Goal: Task Accomplishment & Management: Use online tool/utility

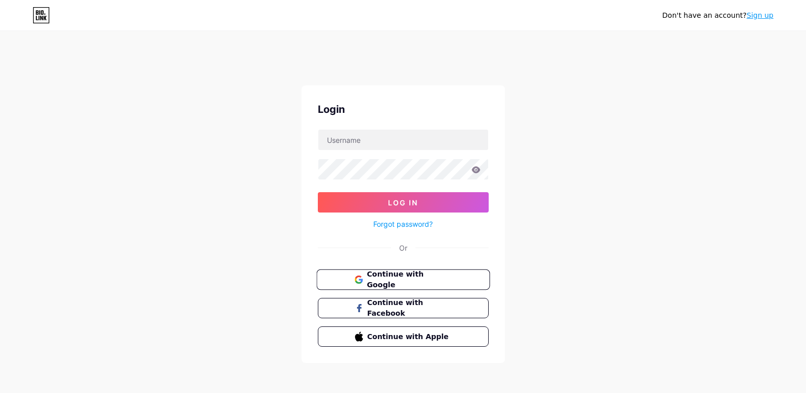
click at [411, 280] on span "Continue with Google" at bounding box center [409, 280] width 85 height 22
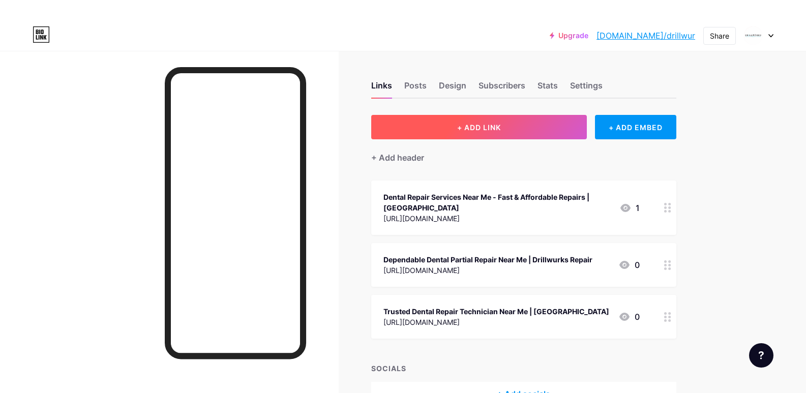
click at [497, 128] on span "+ ADD LINK" at bounding box center [479, 127] width 44 height 9
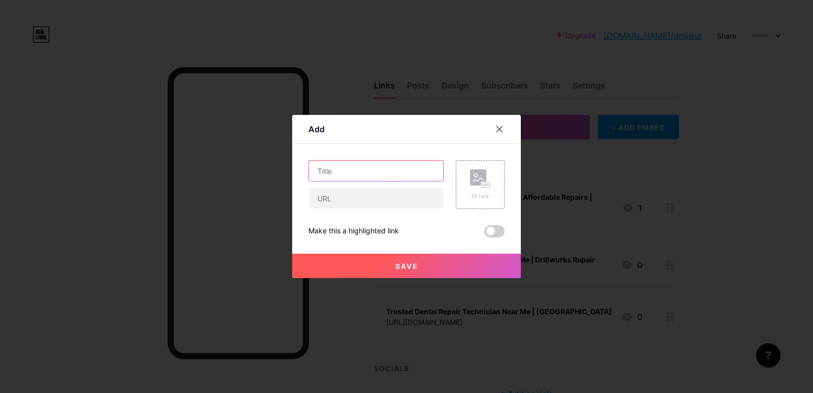
click at [356, 173] on input "text" at bounding box center [376, 171] width 134 height 20
paste input "Fast & Professional Dental Partial Repair | Drillwurks"
type input "Fast & Professional Dental Partial Repair | Drillwurks"
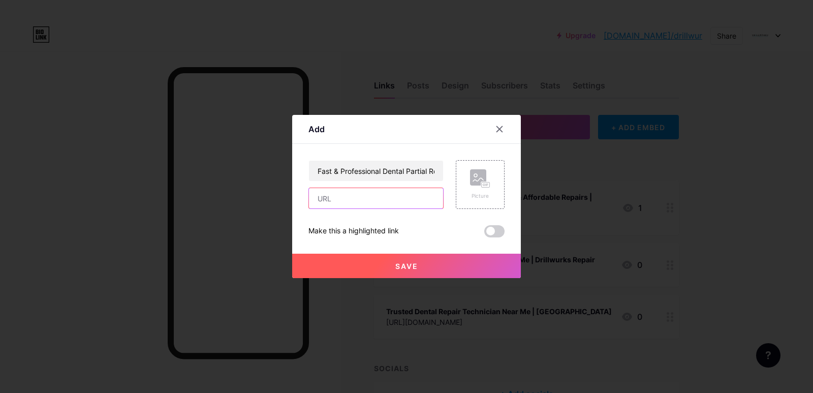
click at [338, 195] on input "text" at bounding box center [376, 198] width 134 height 20
paste input "[URL][DOMAIN_NAME]"
type input "[URL][DOMAIN_NAME]"
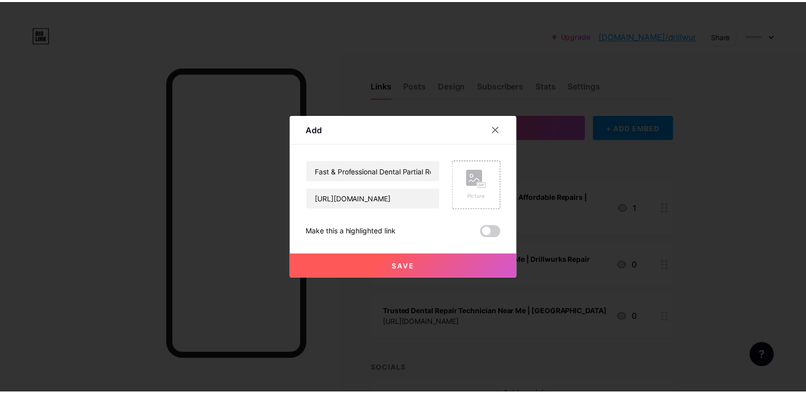
scroll to position [0, 0]
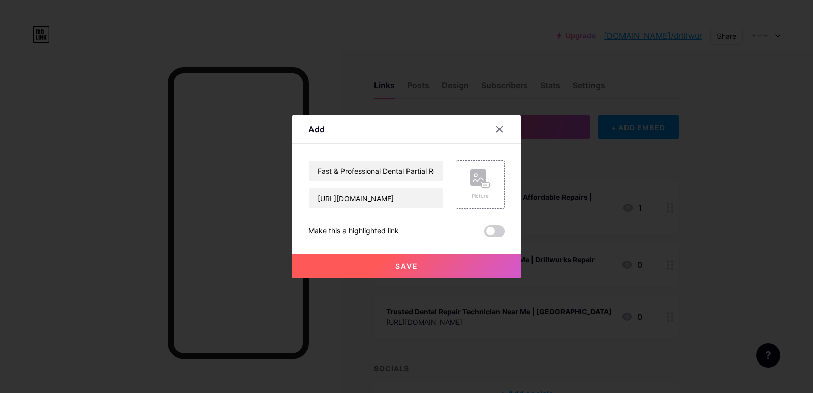
click at [411, 264] on span "Save" at bounding box center [406, 266] width 23 height 9
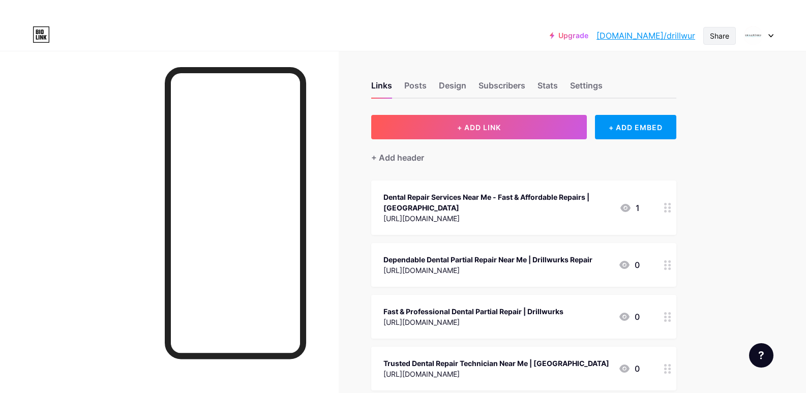
click at [722, 36] on div "Share" at bounding box center [719, 36] width 19 height 11
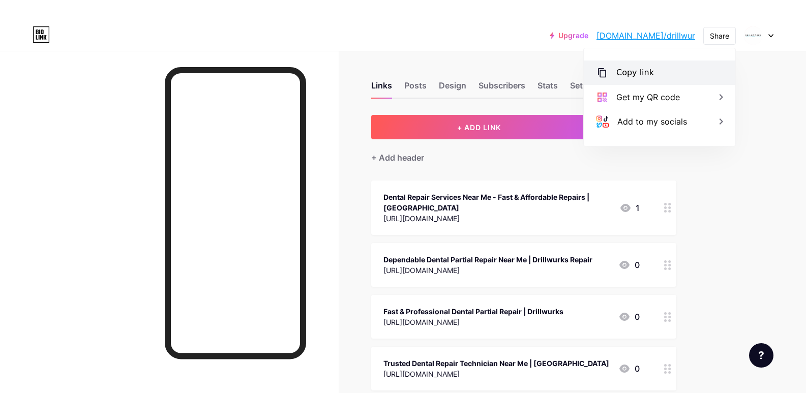
click at [647, 72] on div "Copy link" at bounding box center [635, 73] width 38 height 12
